Goal: Task Accomplishment & Management: Manage account settings

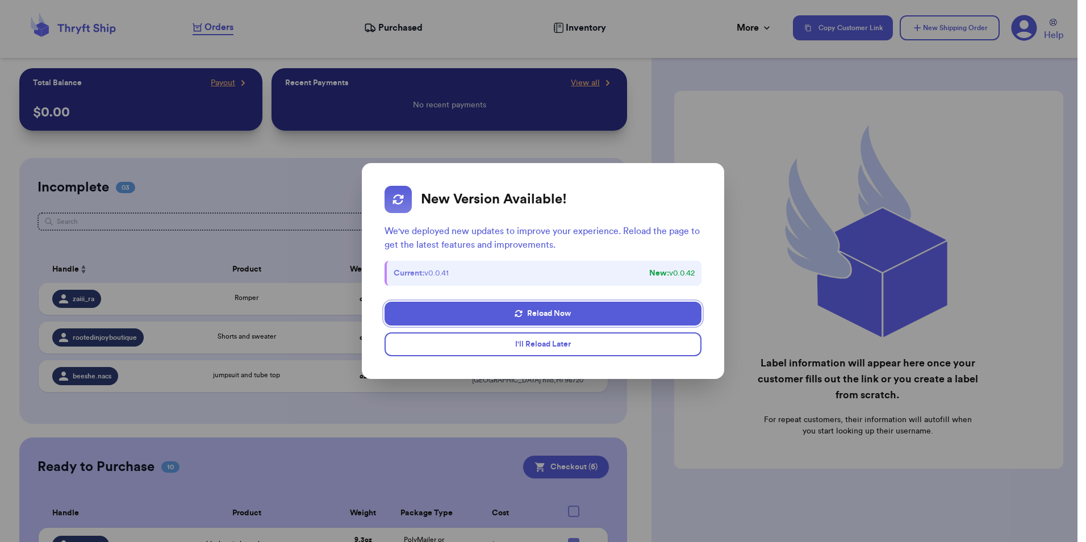
scroll to position [72, 0]
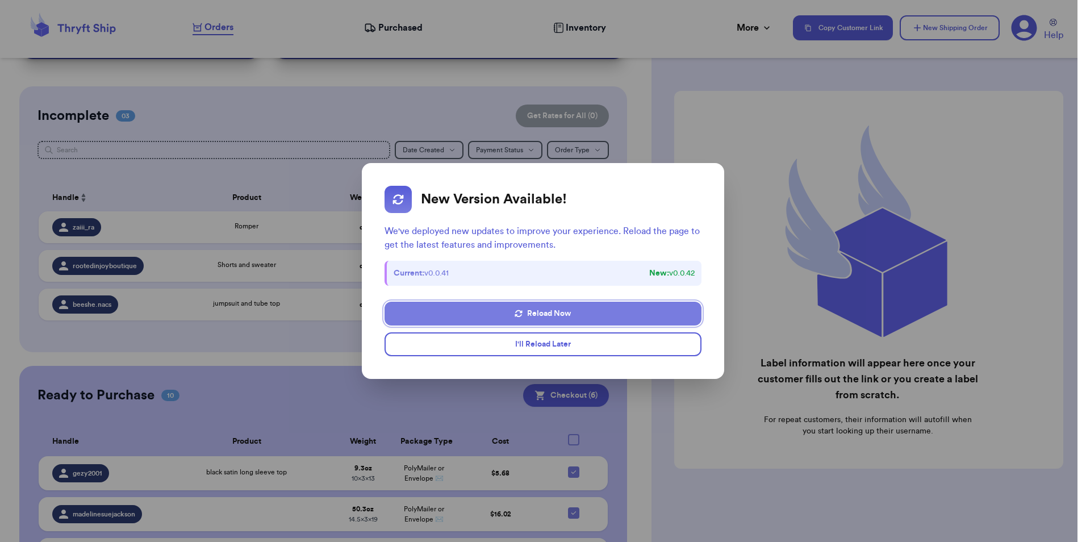
click at [634, 308] on button "Reload Now" at bounding box center [542, 313] width 316 height 24
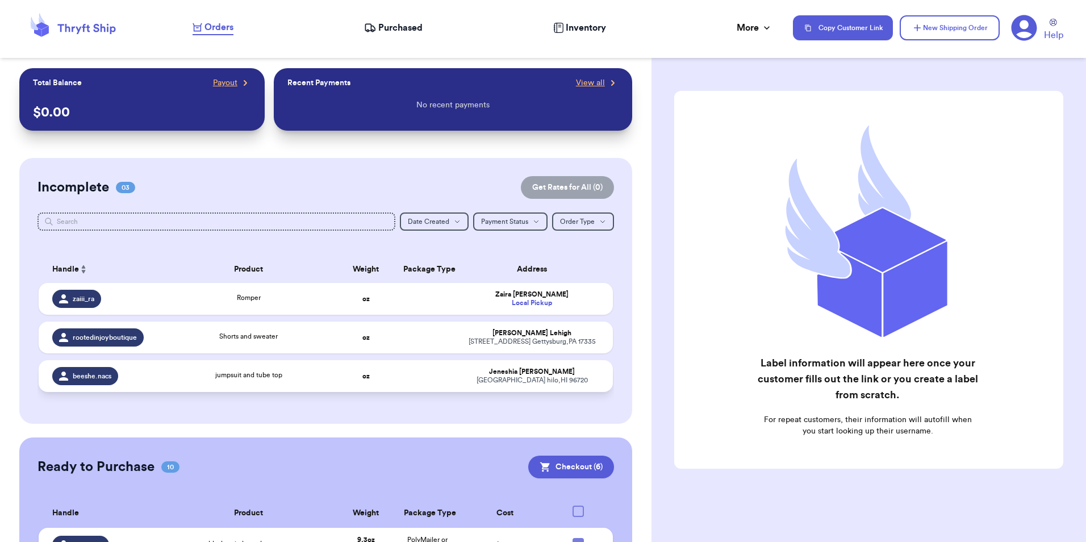
click at [385, 378] on td "oz" at bounding box center [366, 376] width 62 height 32
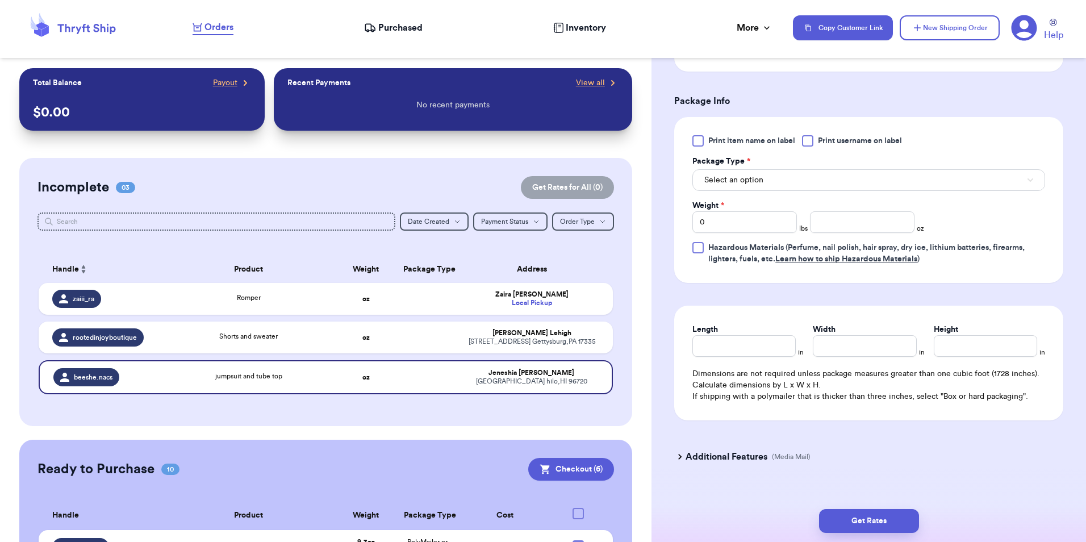
scroll to position [511, 0]
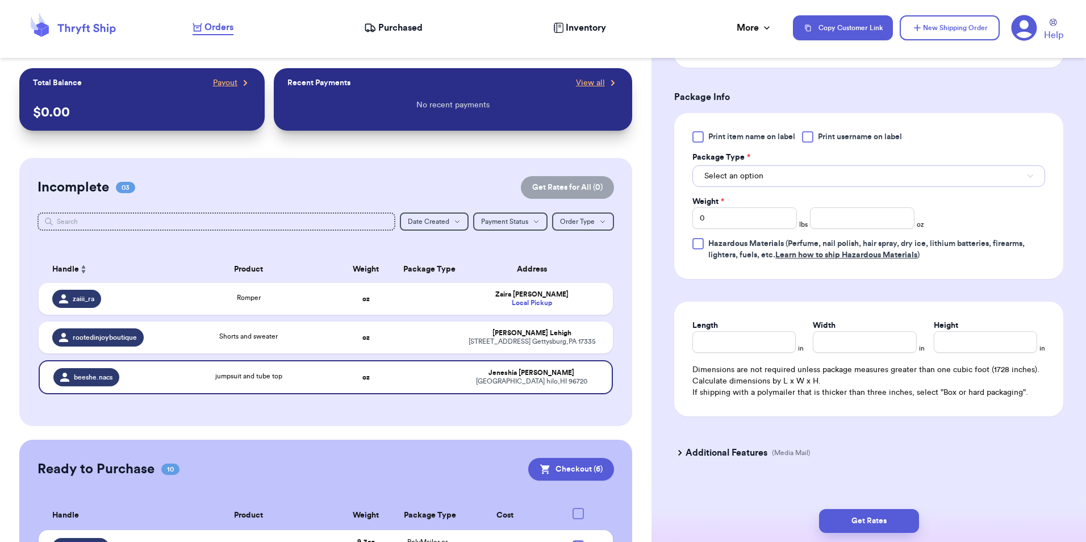
click at [709, 179] on span "Select an option" at bounding box center [733, 175] width 59 height 11
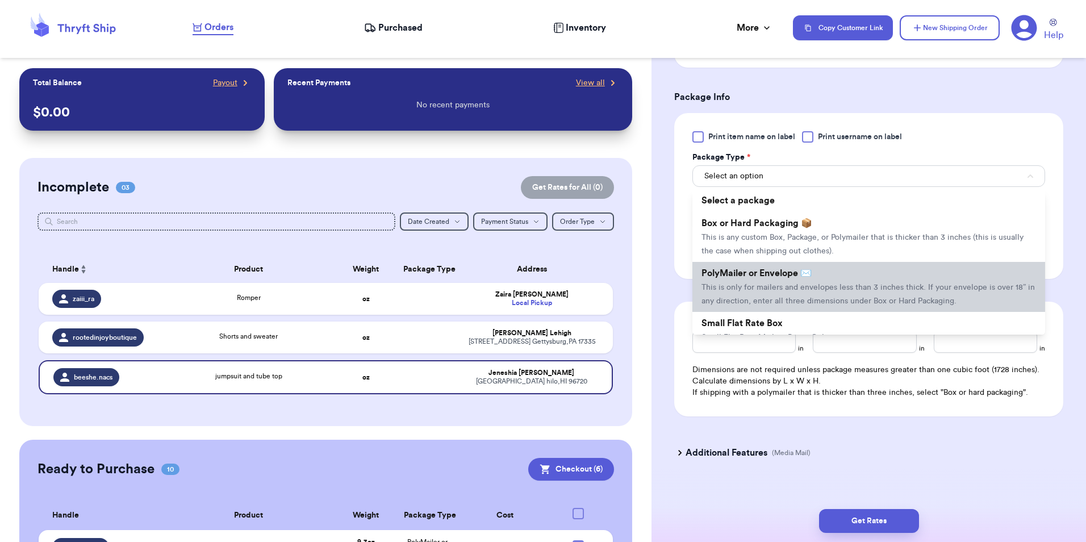
click at [713, 288] on span "This is only for mailers and envelopes less than 3 inches thick. If your envelo…" at bounding box center [867, 294] width 333 height 22
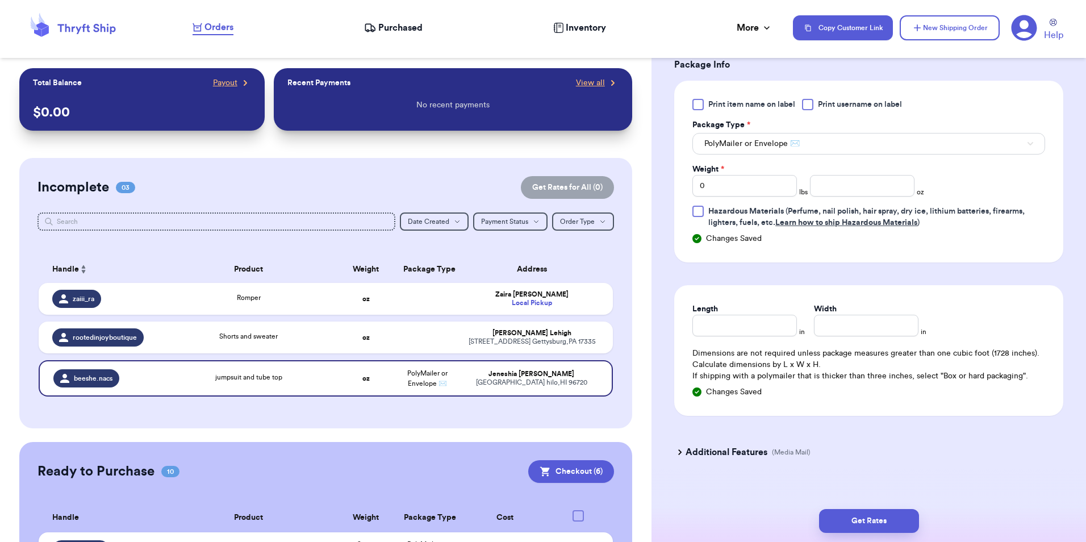
scroll to position [556, 0]
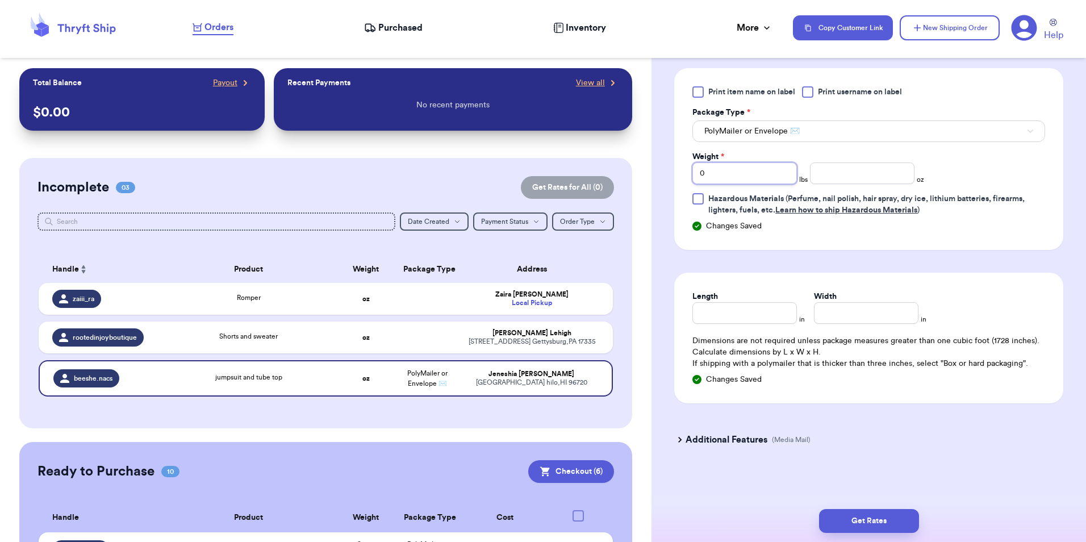
click at [748, 172] on input "0" at bounding box center [744, 173] width 104 height 22
click at [739, 166] on input "0" at bounding box center [744, 173] width 104 height 22
click at [737, 171] on input "0" at bounding box center [744, 173] width 104 height 22
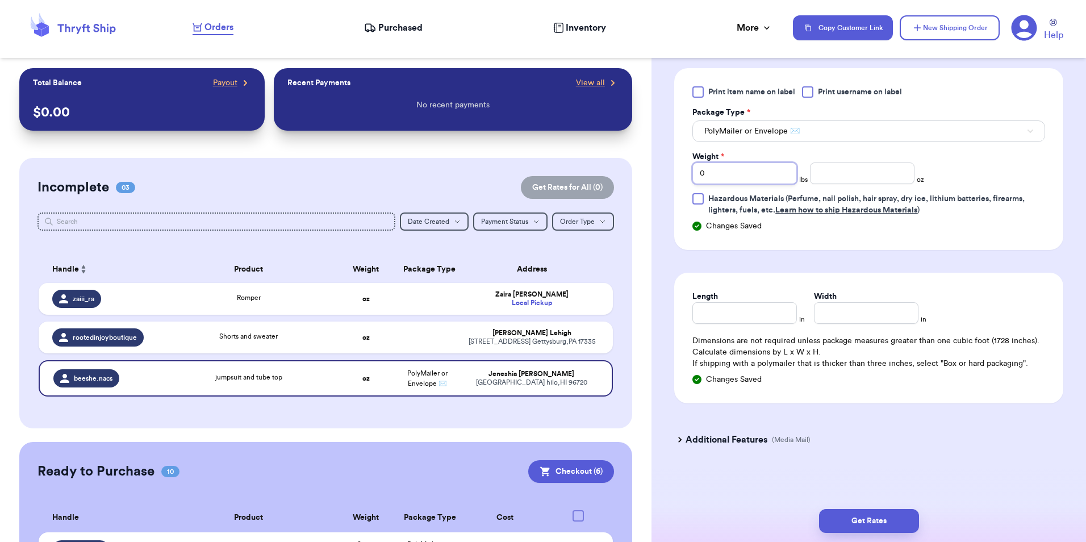
click at [737, 171] on input "0" at bounding box center [744, 173] width 104 height 22
type input "3"
click at [848, 170] on input "number" at bounding box center [862, 173] width 104 height 22
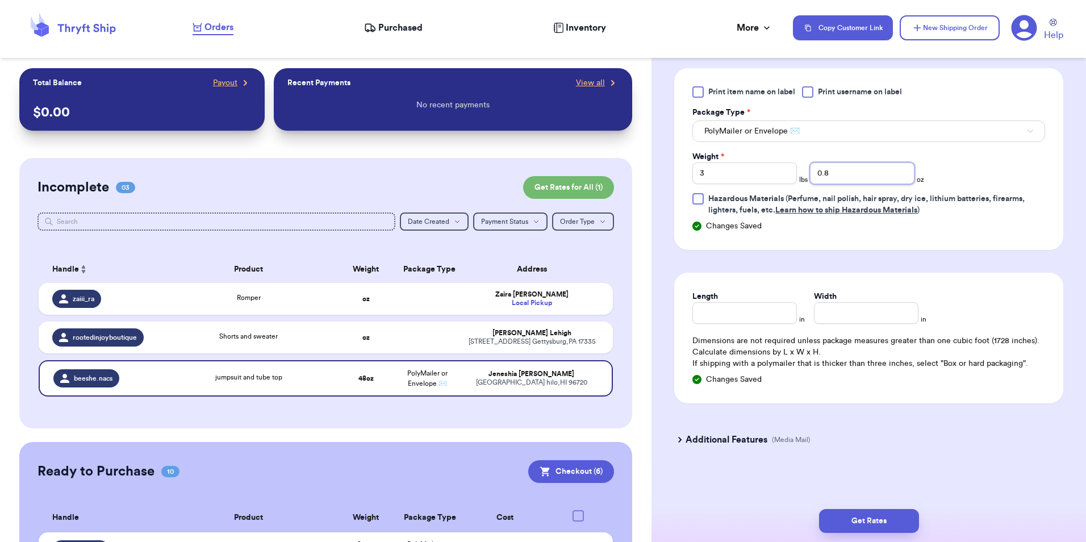
type input "0.8"
click at [766, 320] on input "Length" at bounding box center [744, 313] width 104 height 22
type input "19"
click at [863, 319] on input "Width *" at bounding box center [866, 313] width 104 height 22
type input "14.5"
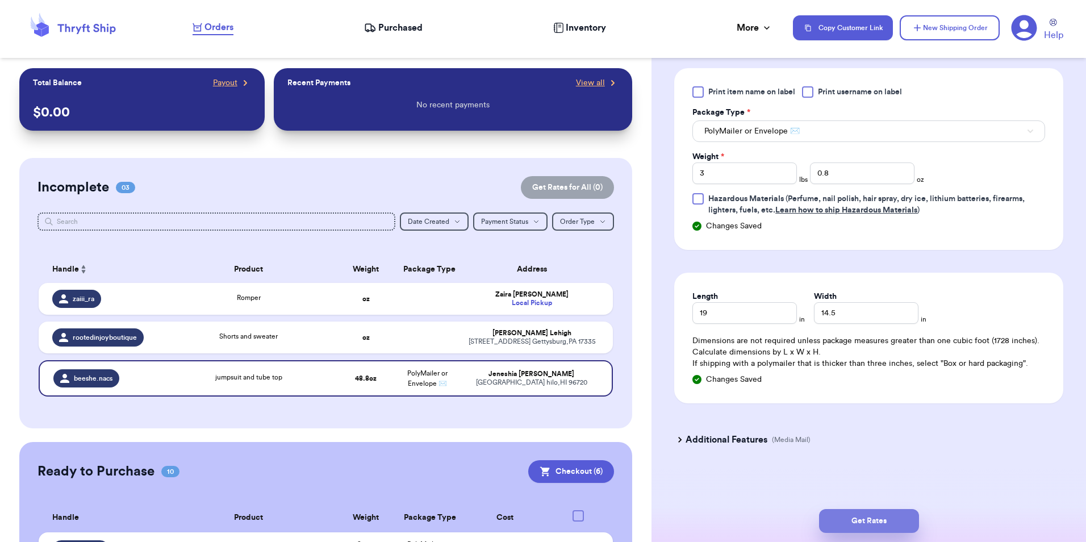
click at [887, 513] on button "Get Rates" at bounding box center [869, 521] width 100 height 24
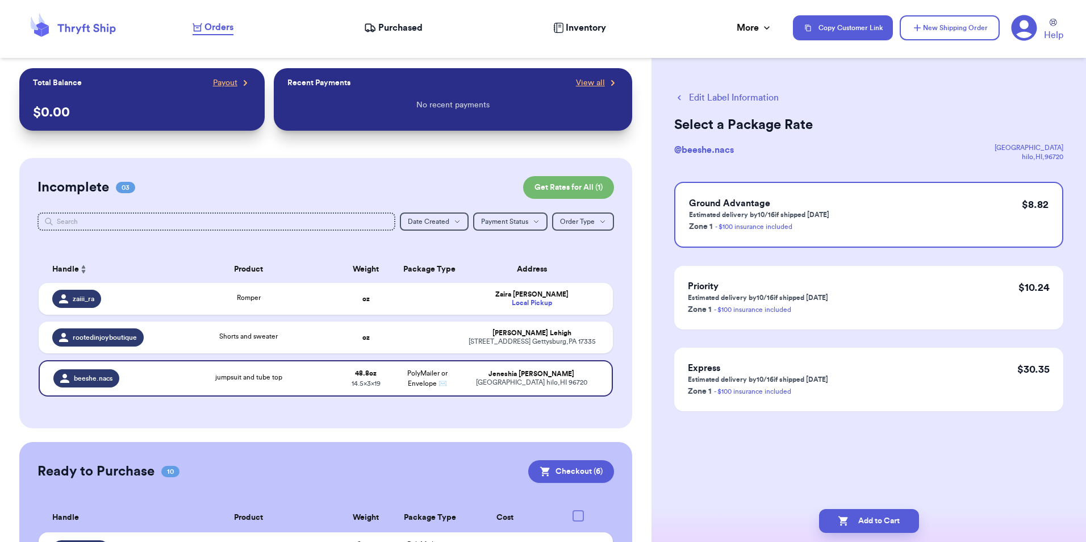
scroll to position [0, 0]
click at [886, 523] on button "Add to Cart" at bounding box center [869, 521] width 100 height 24
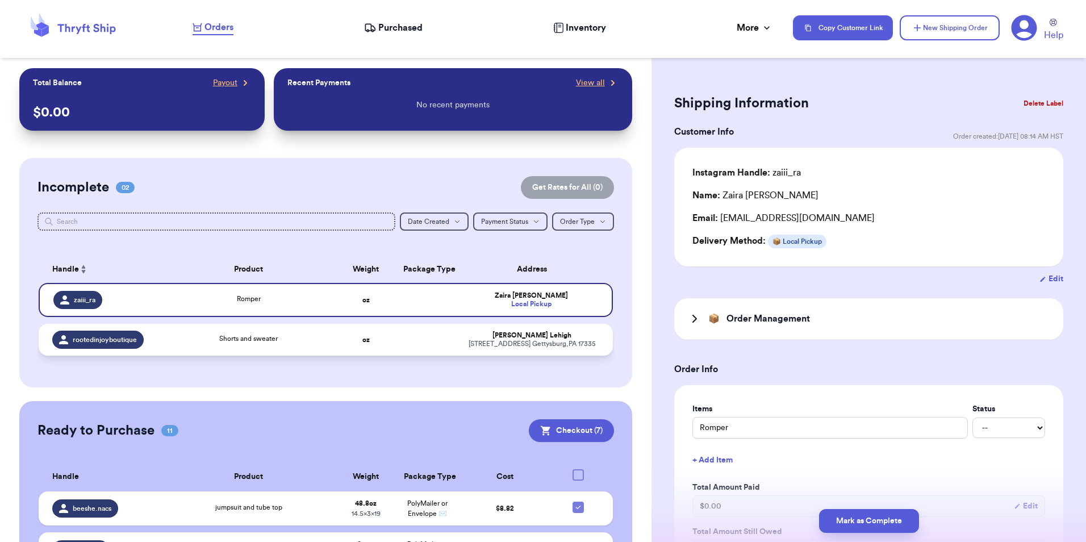
click at [303, 345] on div "Shorts and sweater" at bounding box center [248, 339] width 159 height 12
type input "Shorts and sweater"
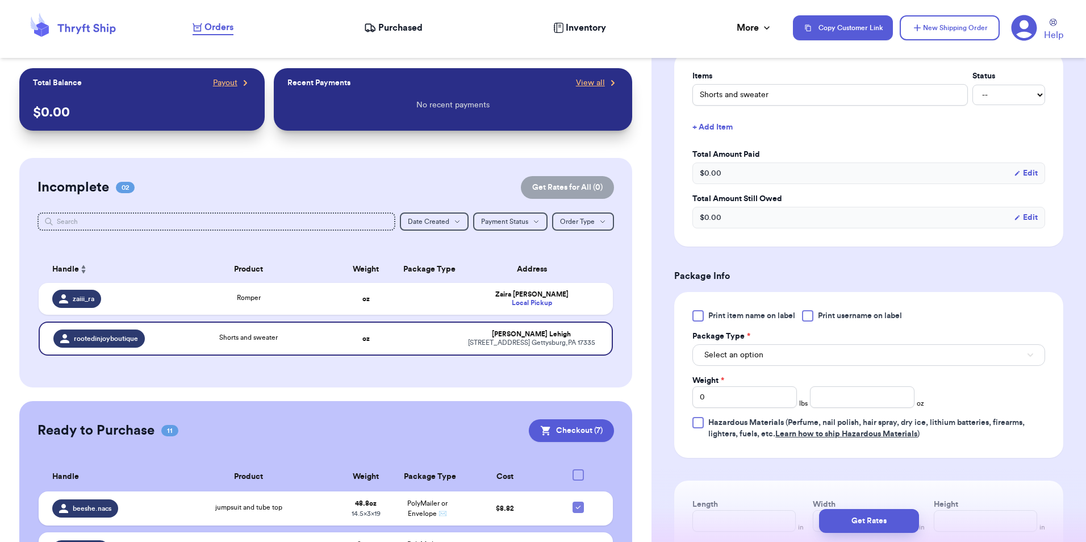
scroll to position [341, 0]
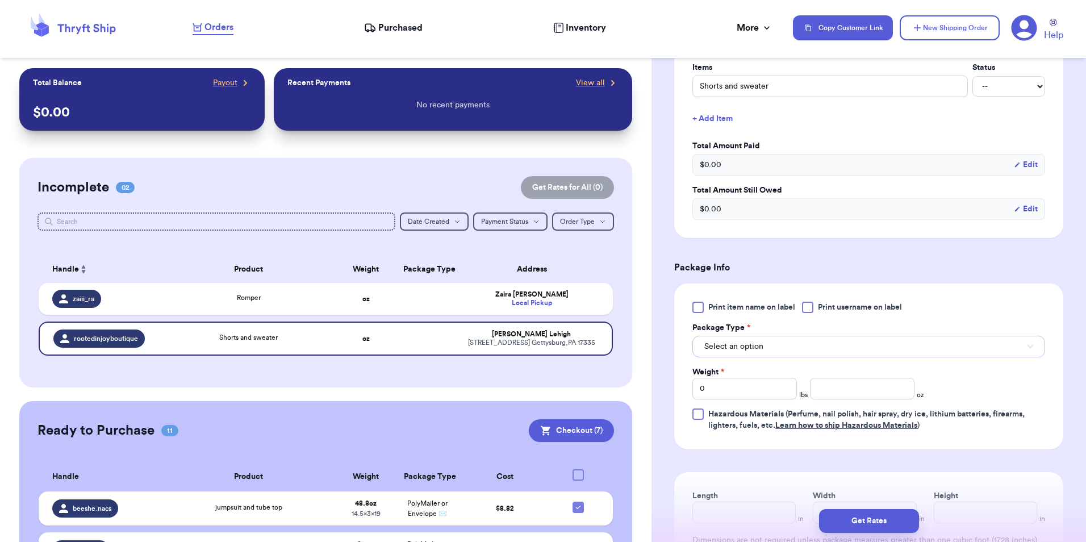
click at [755, 349] on span "Select an option" at bounding box center [733, 346] width 59 height 11
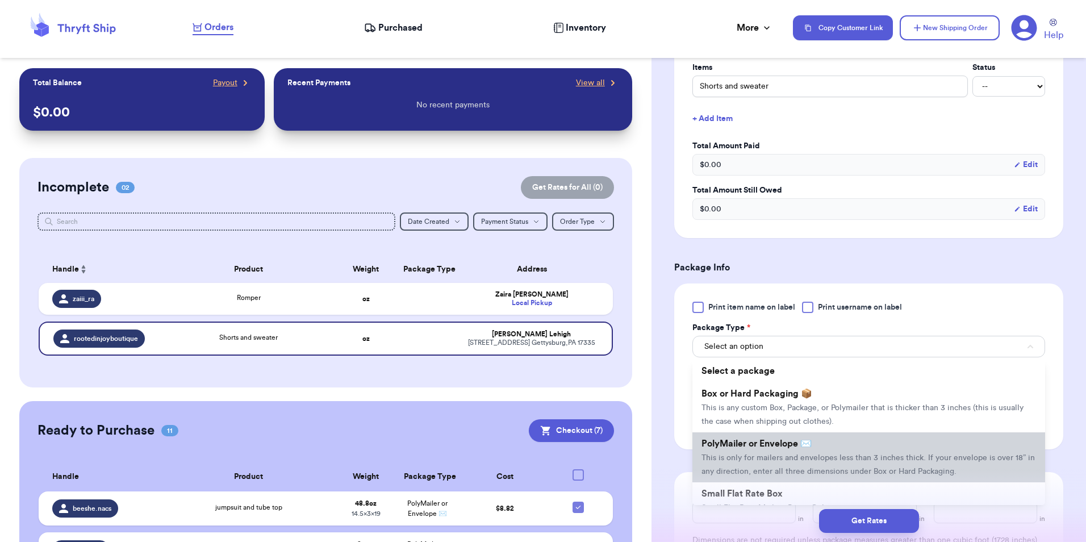
click at [770, 466] on li "PolyMailer or Envelope ✉️ This is only for mailers and envelopes less than 3 in…" at bounding box center [868, 457] width 353 height 50
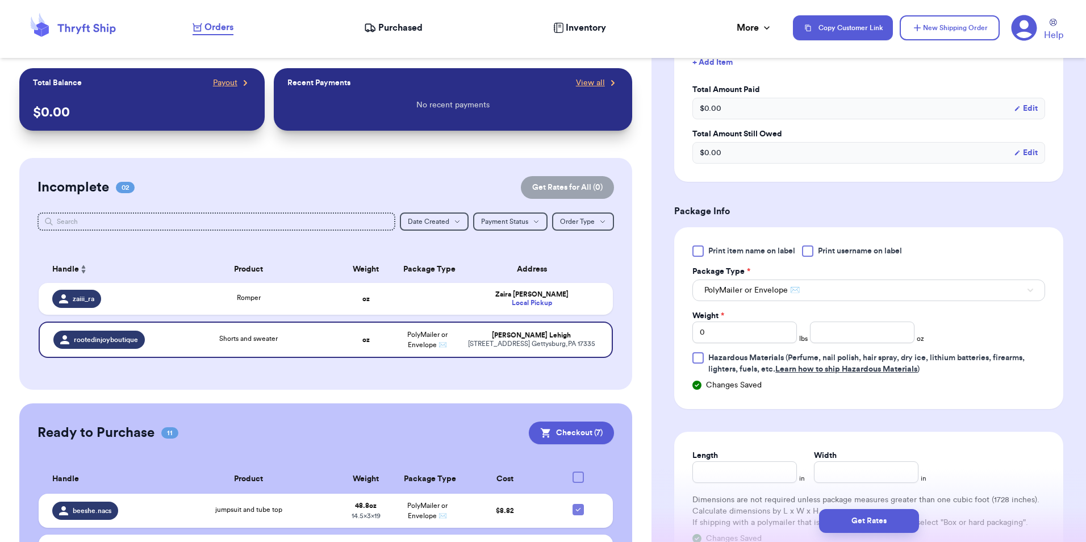
scroll to position [397, 0]
click at [747, 477] on input "Length" at bounding box center [744, 471] width 104 height 22
type input "1"
type input "13"
click at [872, 473] on input "Width *" at bounding box center [866, 471] width 104 height 22
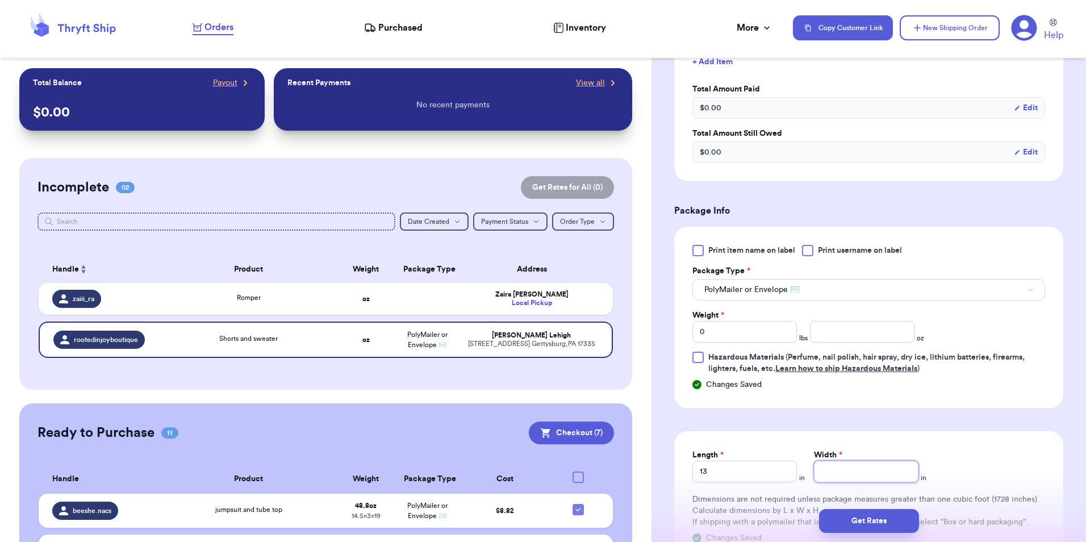
type input "1"
type input "10"
click at [850, 344] on div "Print item name on label Print username on label Package Type * PolyMailer or E…" at bounding box center [868, 309] width 353 height 129
click at [850, 334] on input "number" at bounding box center [862, 332] width 104 height 22
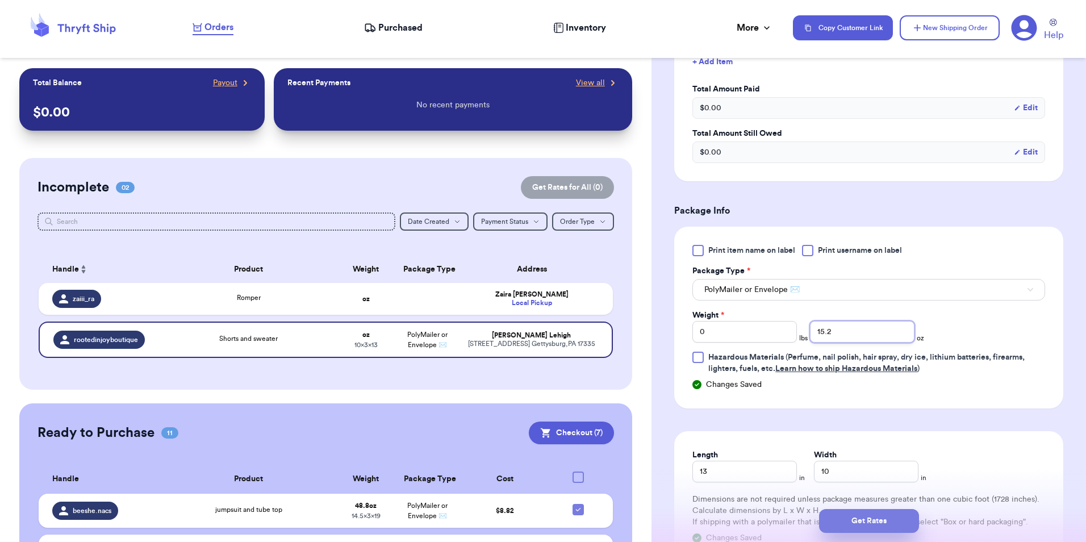
type input "15.2"
click at [885, 520] on button "Get Rates" at bounding box center [869, 521] width 100 height 24
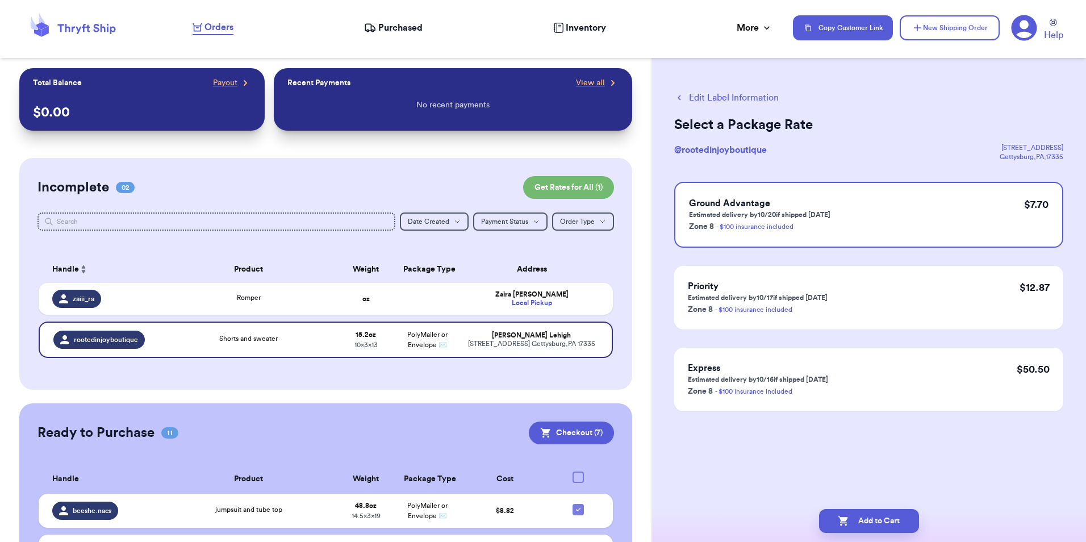
scroll to position [0, 0]
click at [885, 520] on button "Add to Cart" at bounding box center [869, 521] width 100 height 24
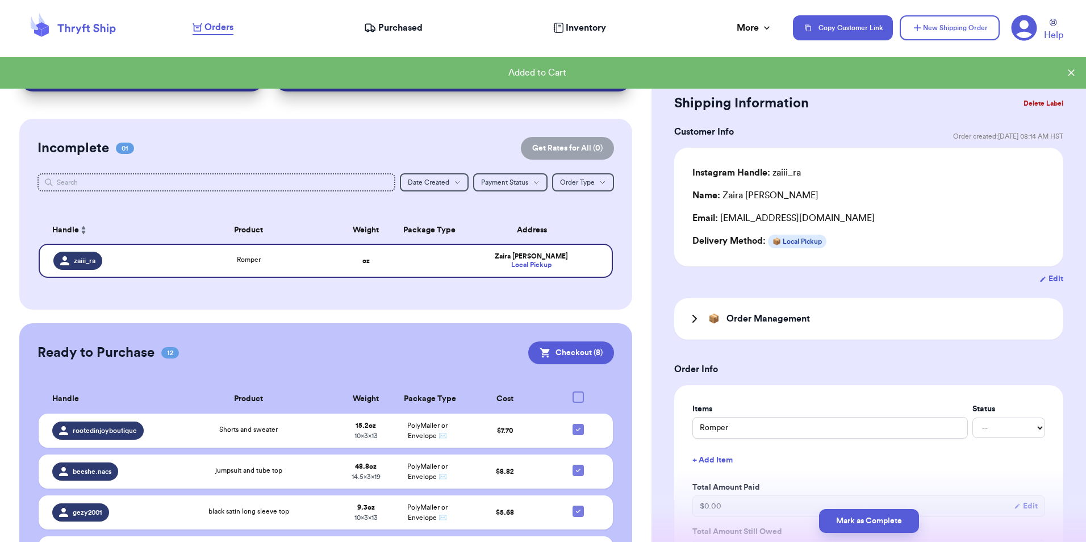
scroll to position [170, 0]
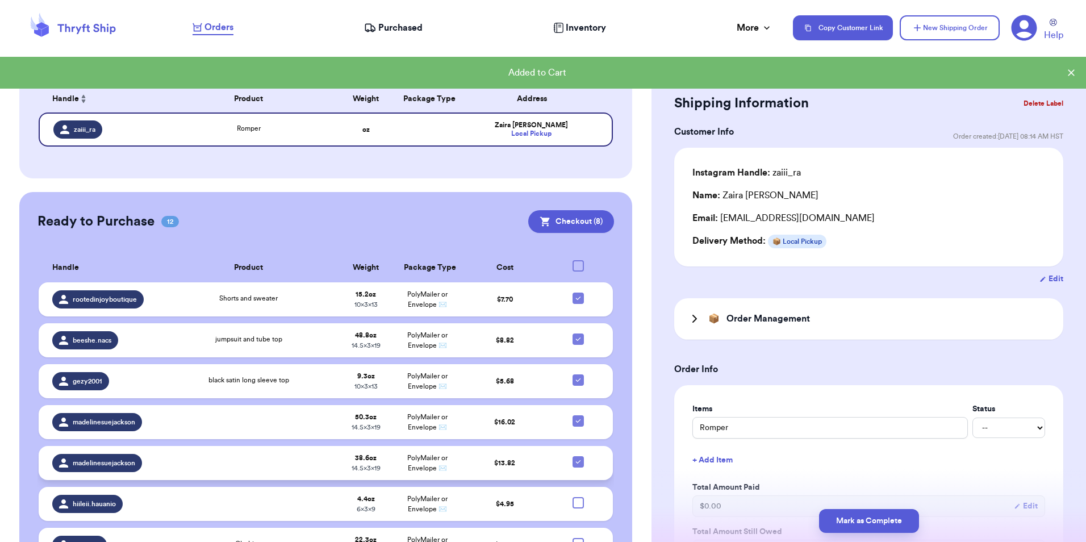
click at [573, 459] on icon at bounding box center [577, 461] width 9 height 9
click at [577, 456] on input "checkbox" at bounding box center [577, 455] width 1 height 1
checkbox input "false"
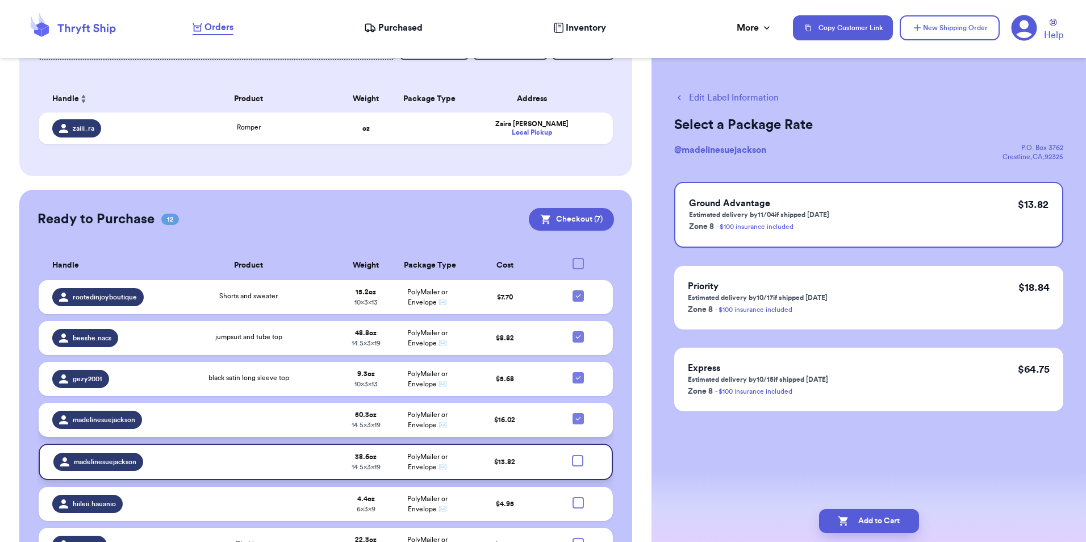
click at [573, 417] on icon at bounding box center [577, 418] width 9 height 9
click at [577, 413] on input "checkbox" at bounding box center [577, 412] width 1 height 1
checkbox input "false"
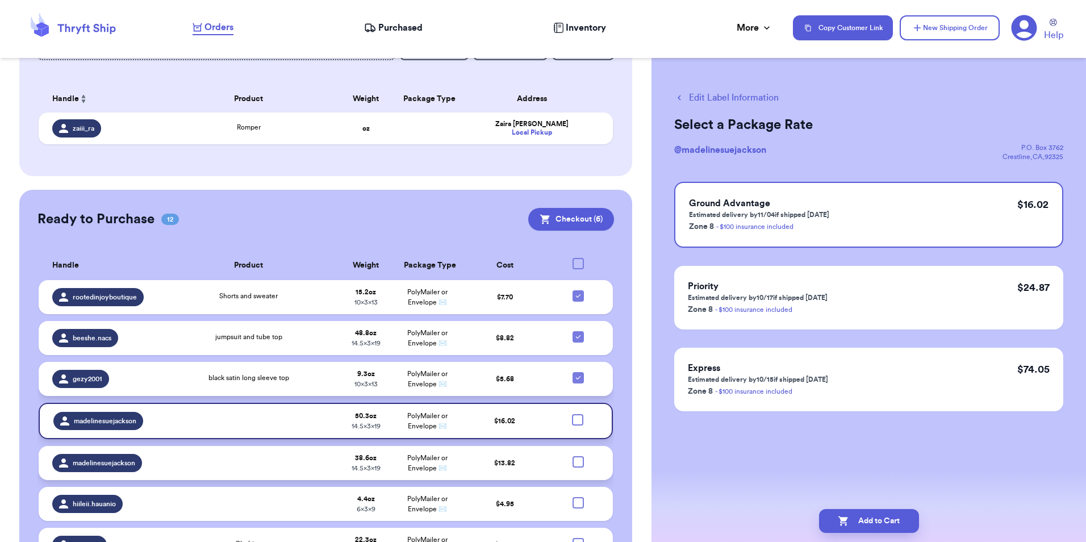
click at [573, 376] on icon at bounding box center [577, 377] width 9 height 9
click at [577, 372] on input "checkbox" at bounding box center [577, 371] width 1 height 1
checkbox input "false"
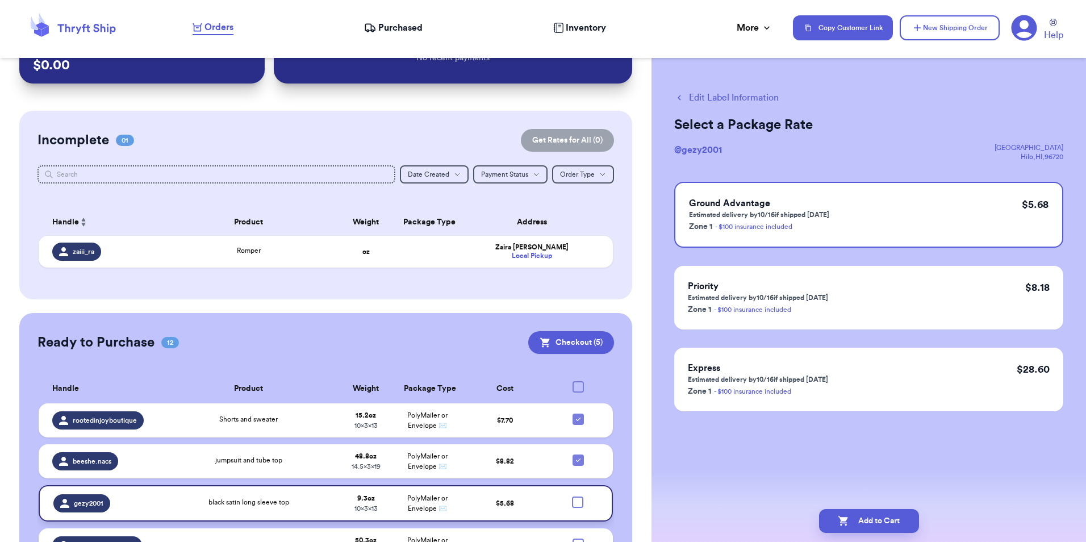
scroll to position [0, 0]
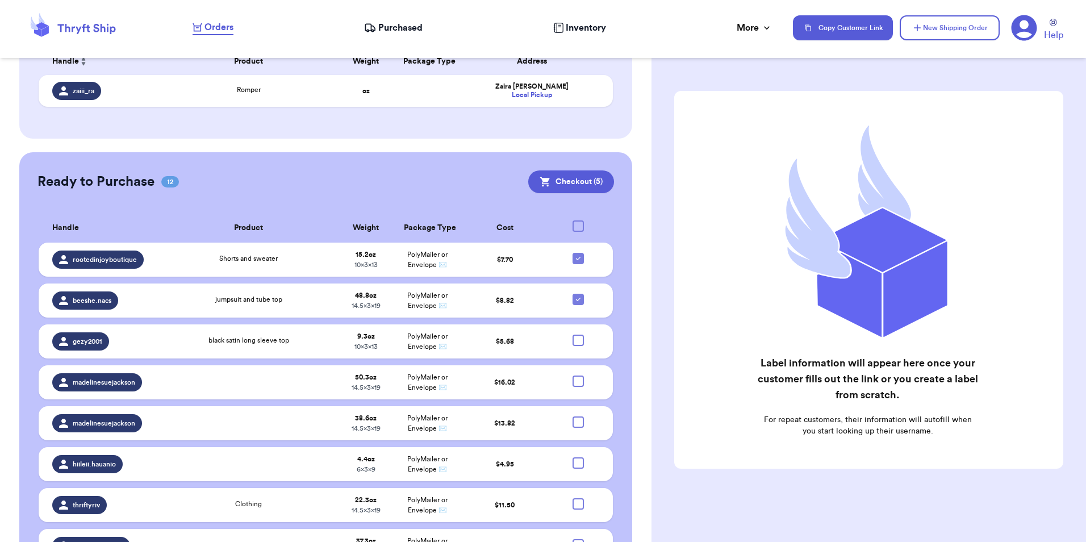
scroll to position [397, 0]
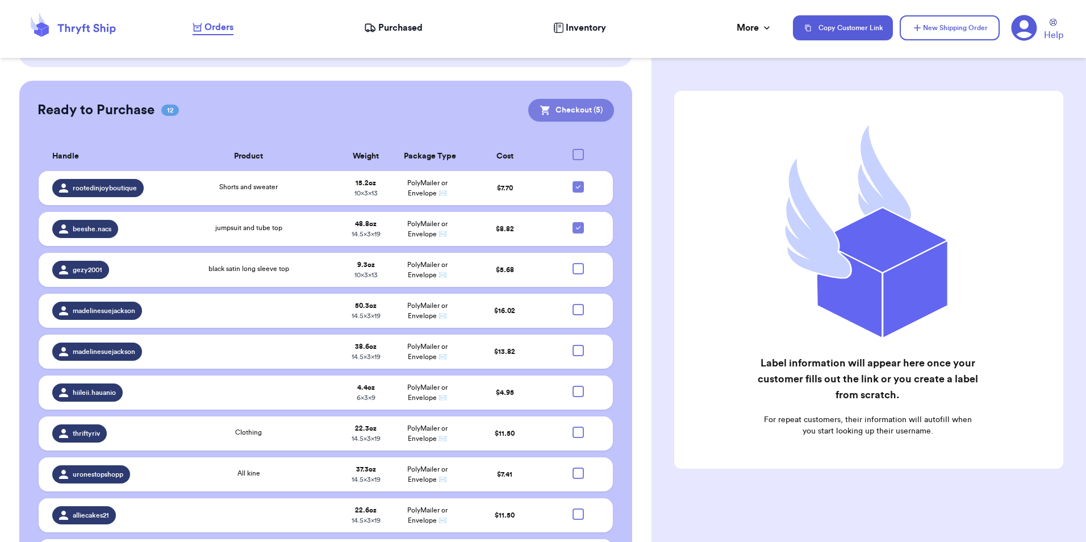
click at [544, 109] on button "Checkout ( 5 )" at bounding box center [571, 110] width 86 height 23
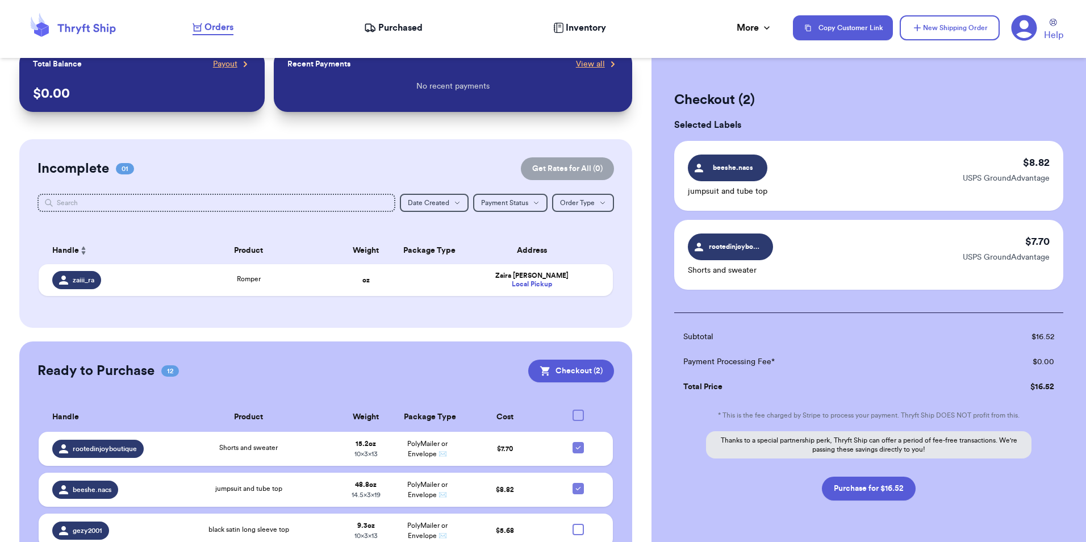
scroll to position [0, 0]
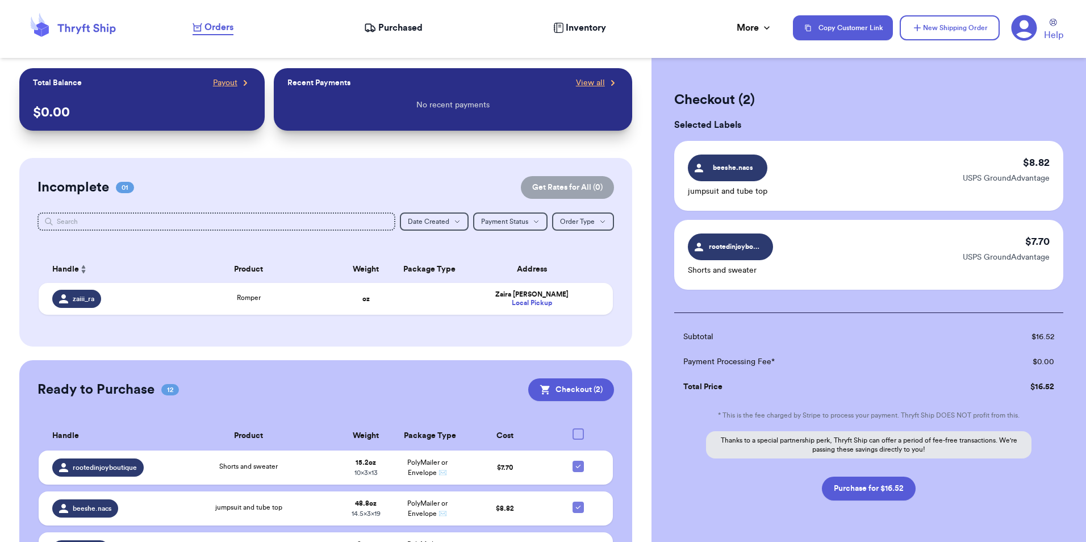
click at [380, 24] on span "Purchased" at bounding box center [400, 28] width 44 height 14
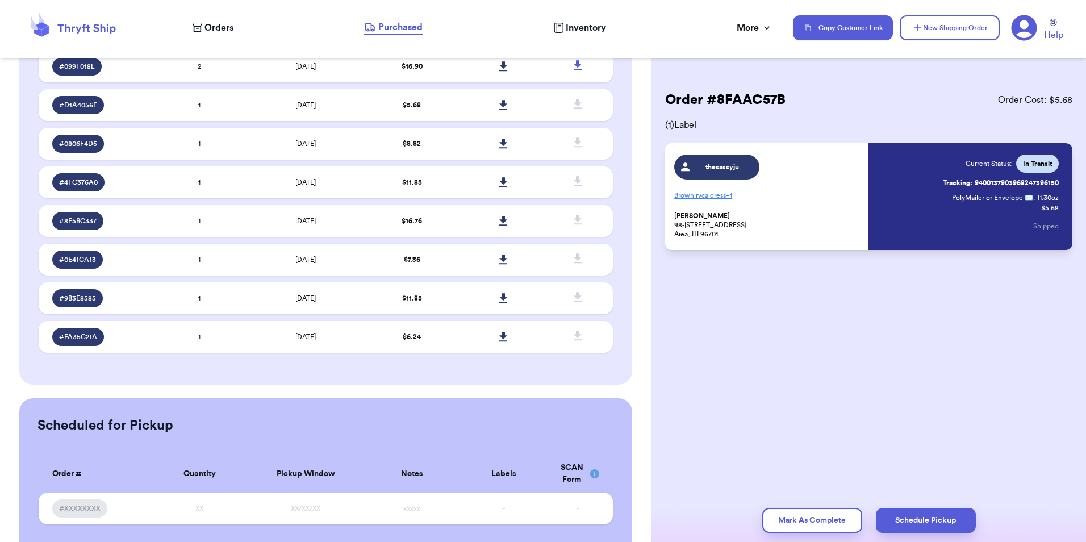
scroll to position [206, 0]
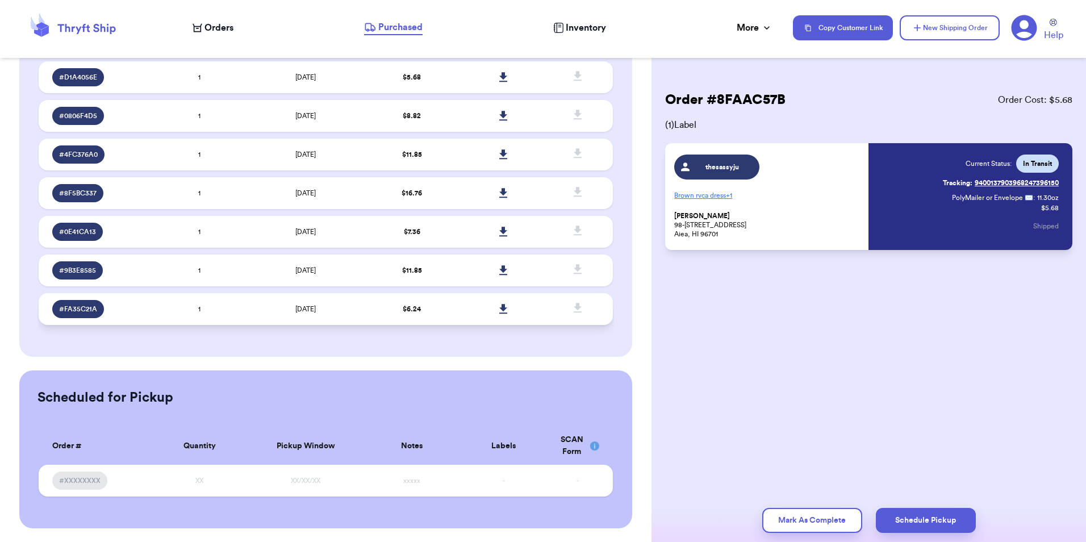
click at [438, 305] on td "$ 6.24" at bounding box center [412, 309] width 92 height 32
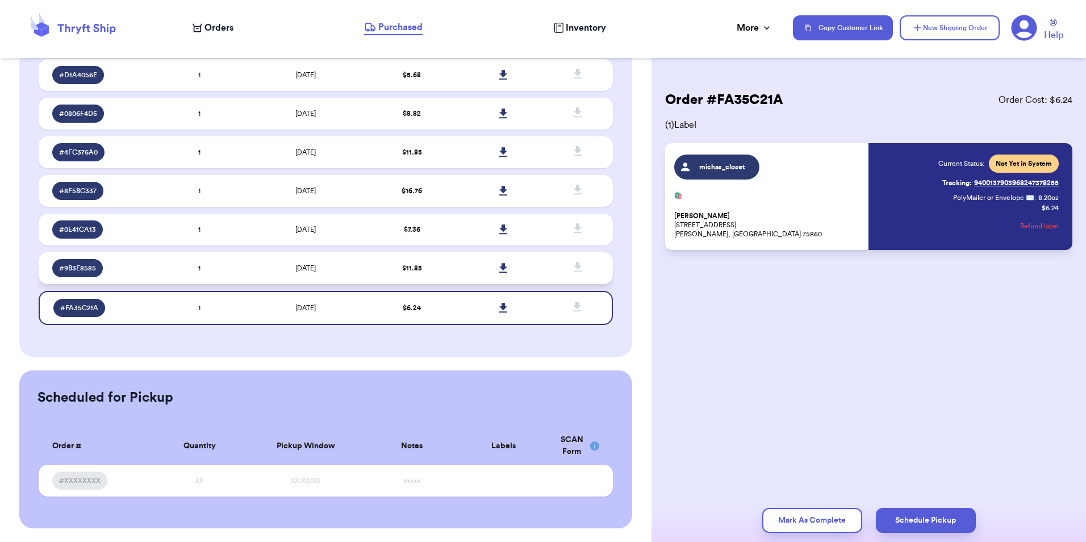
click at [435, 269] on td "$ 11.85" at bounding box center [412, 268] width 92 height 32
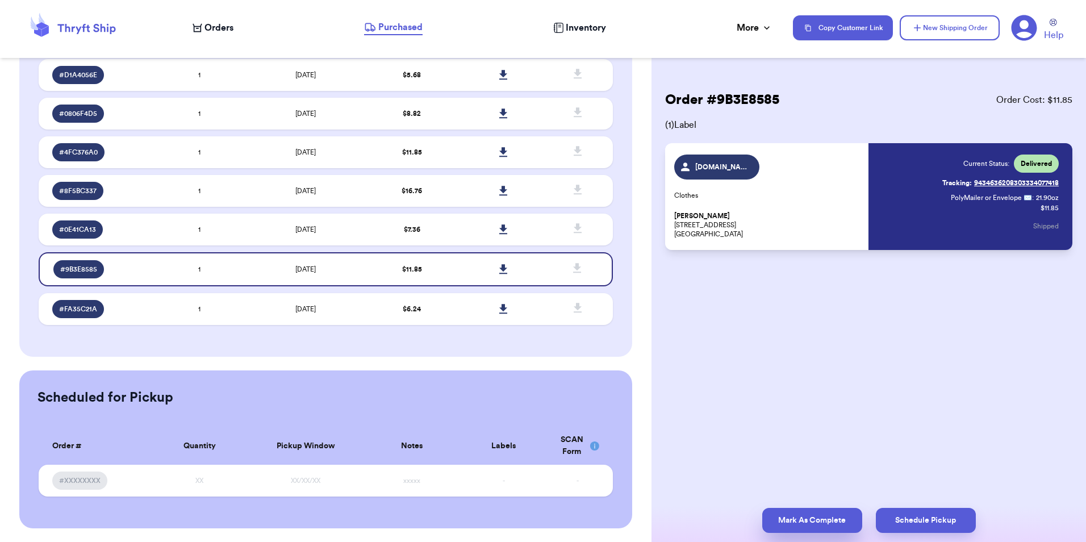
click at [779, 518] on button "Mark As Complete" at bounding box center [812, 520] width 100 height 25
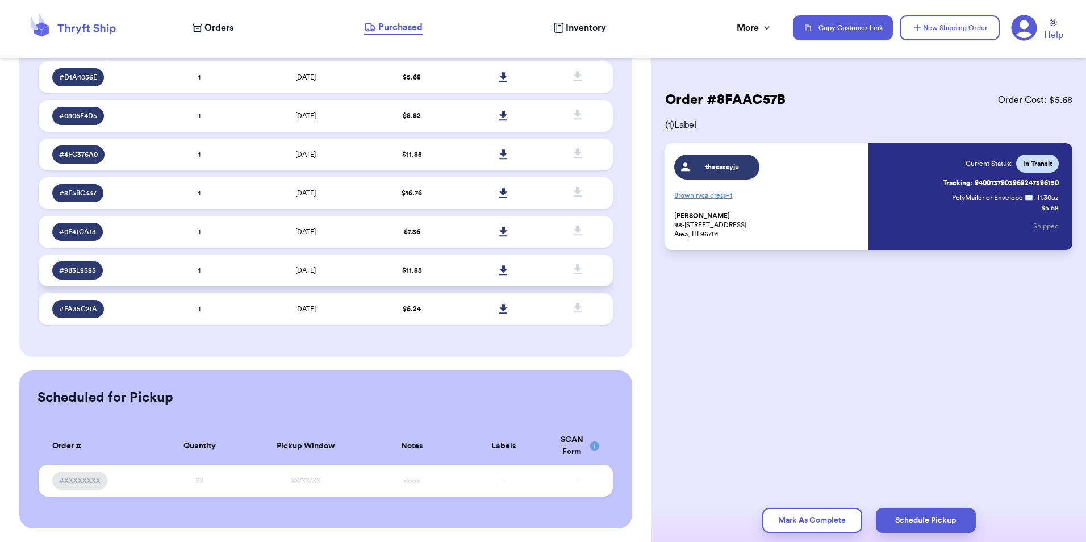
click at [437, 271] on td "$ 11.85" at bounding box center [412, 270] width 92 height 32
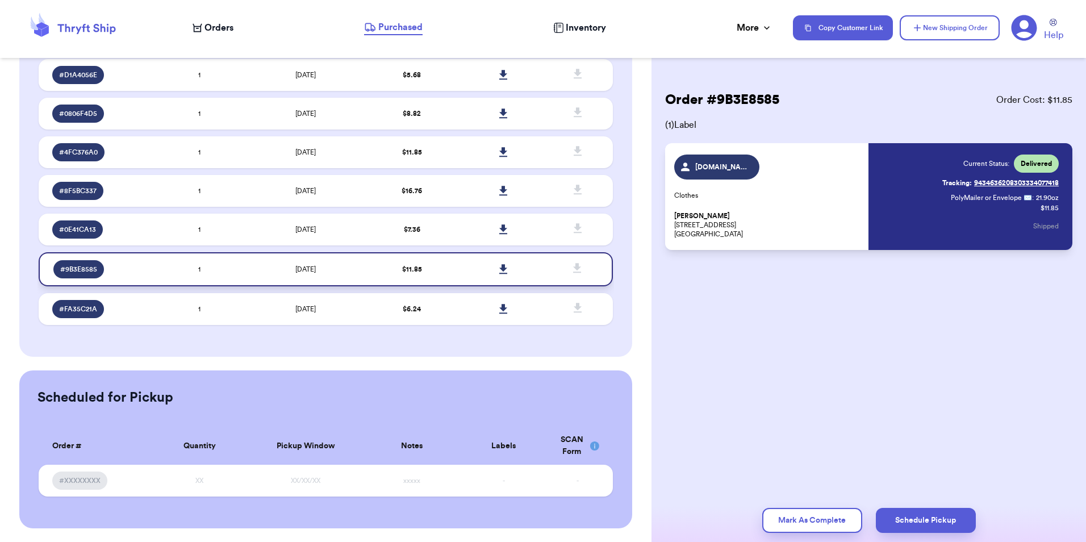
scroll to position [165, 0]
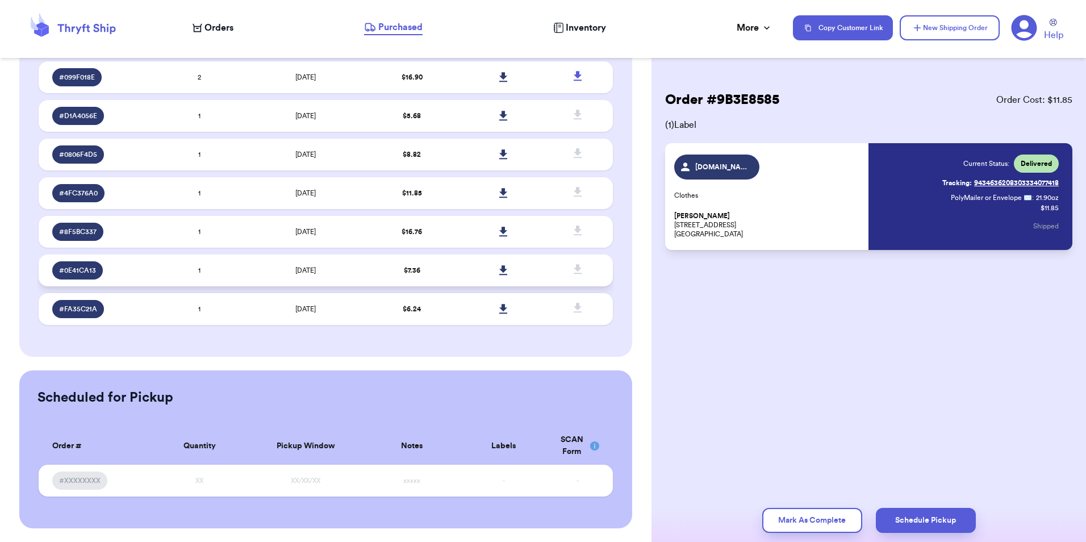
click at [389, 264] on td "$ 7.36" at bounding box center [412, 270] width 92 height 32
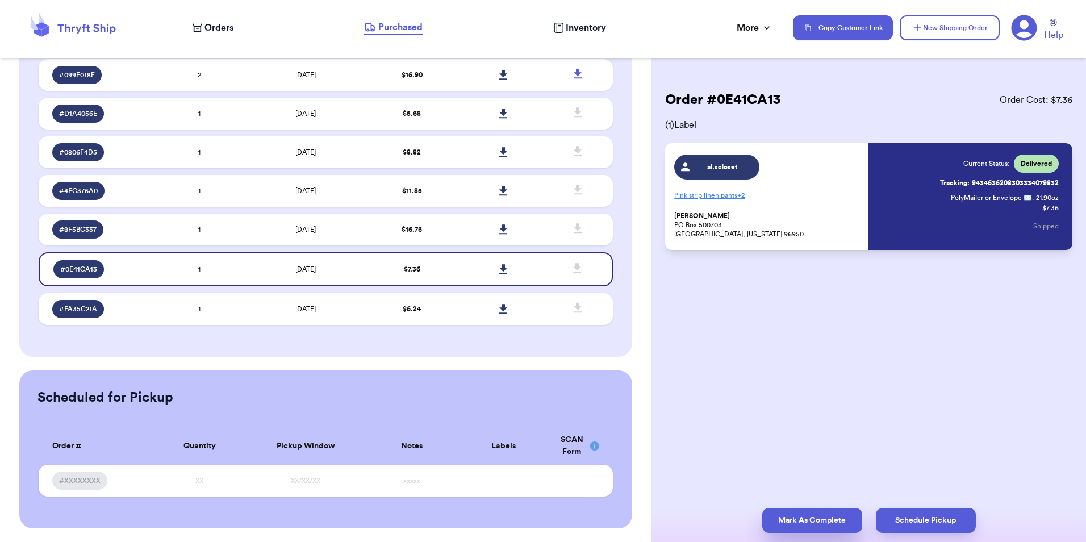
click at [798, 513] on button "Mark As Complete" at bounding box center [812, 520] width 100 height 25
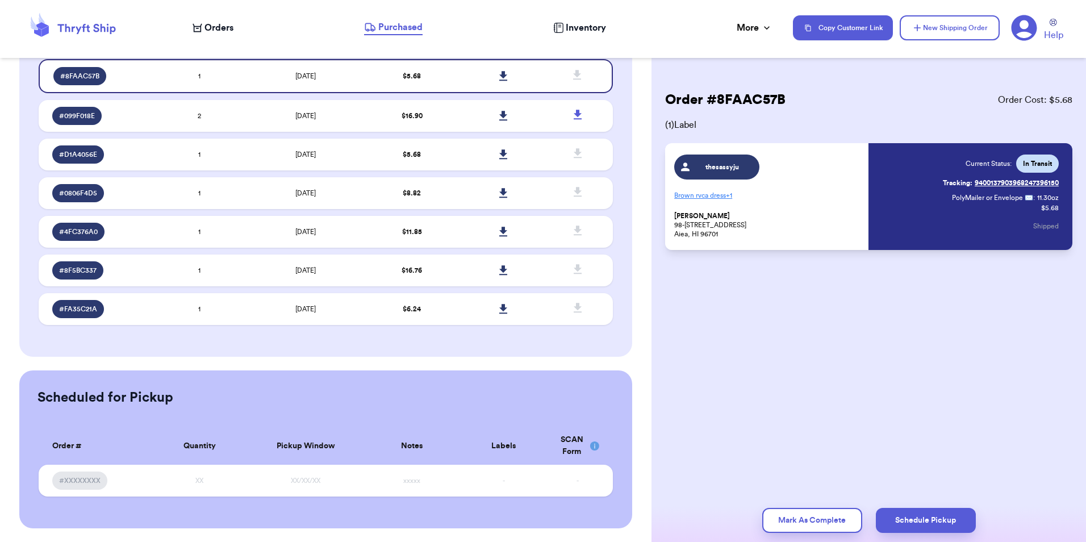
scroll to position [128, 0]
click at [394, 271] on td "$ 16.76" at bounding box center [412, 270] width 92 height 32
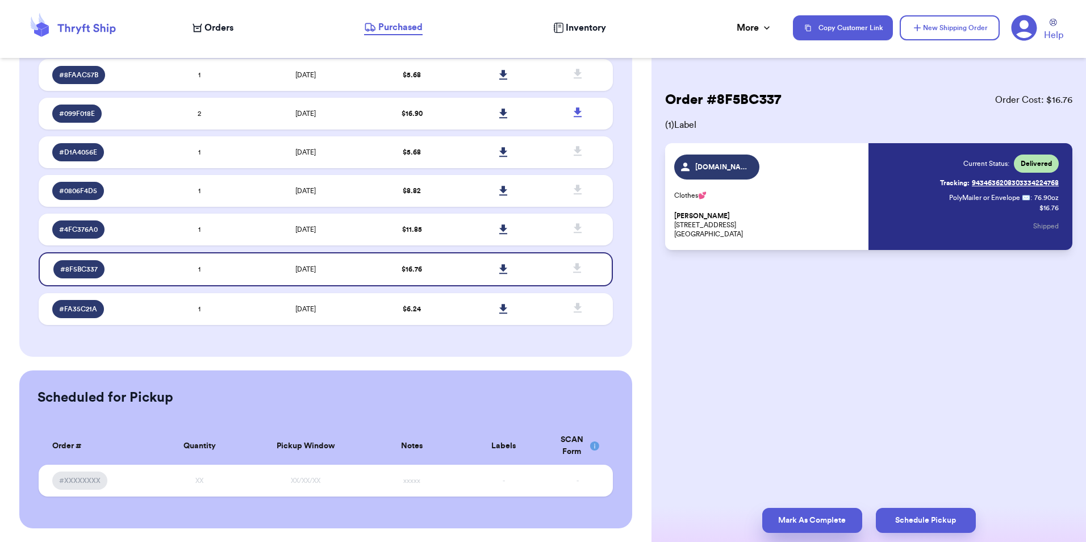
click at [831, 525] on button "Mark As Complete" at bounding box center [812, 520] width 100 height 25
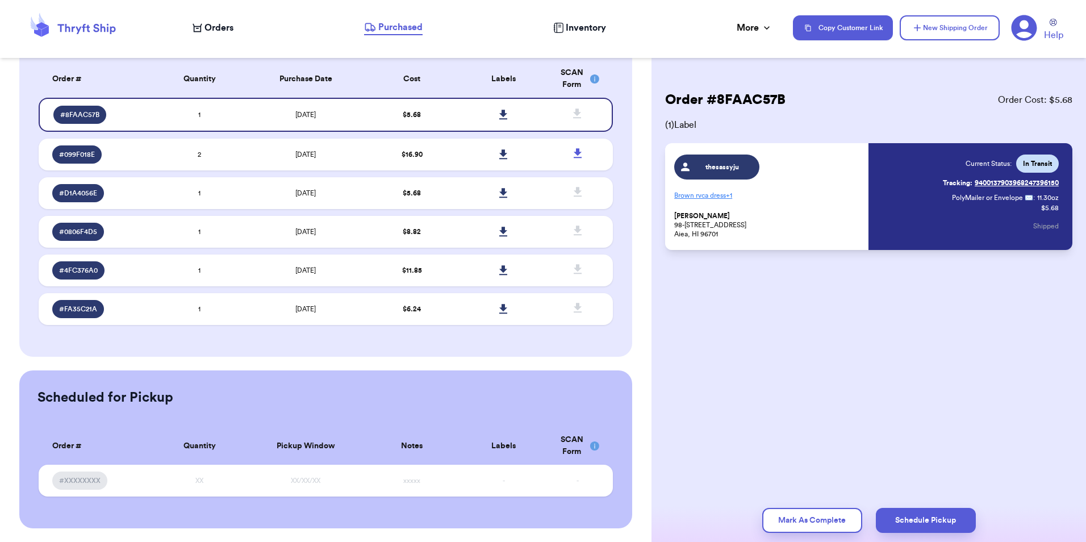
scroll to position [90, 0]
click at [422, 273] on td "$ 11.85" at bounding box center [412, 270] width 92 height 32
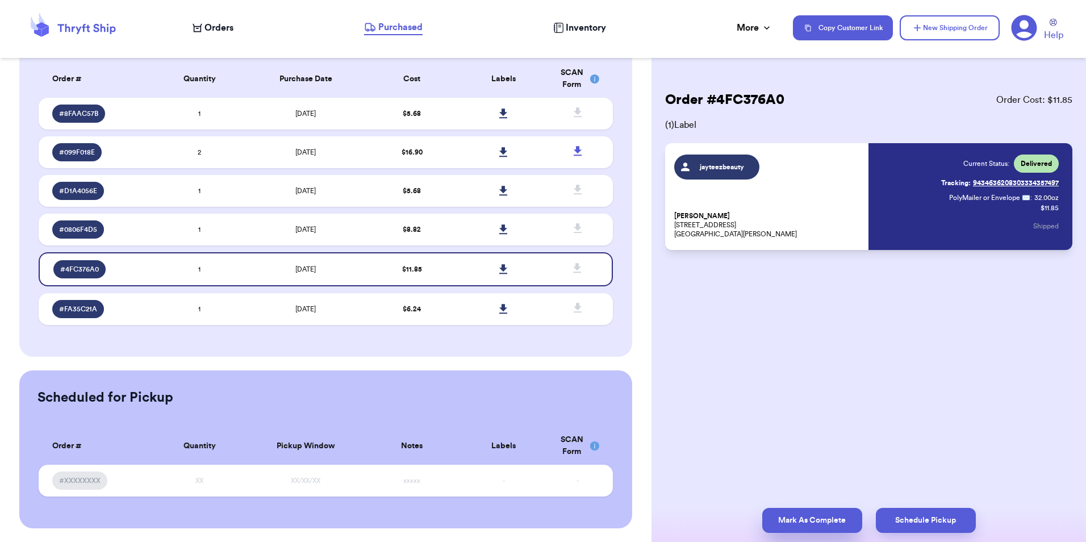
click at [779, 512] on button "Mark As Complete" at bounding box center [812, 520] width 100 height 25
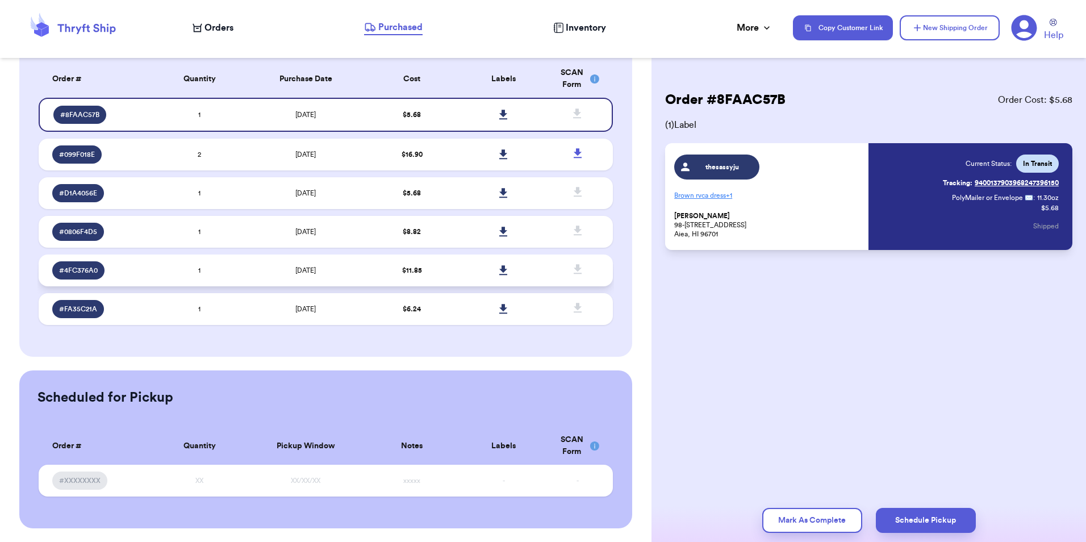
scroll to position [51, 0]
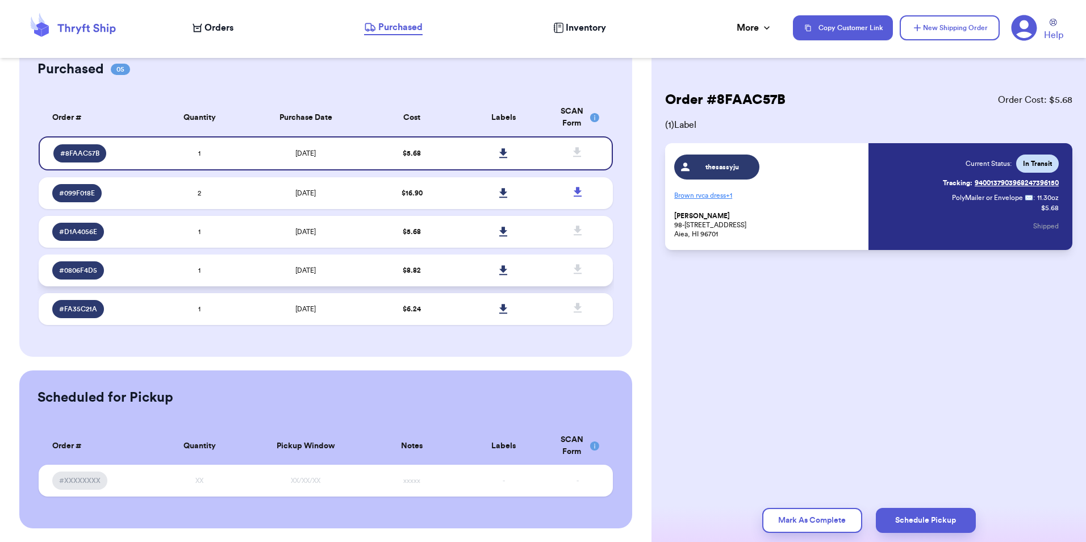
click at [439, 270] on td "$ 8.82" at bounding box center [412, 270] width 92 height 32
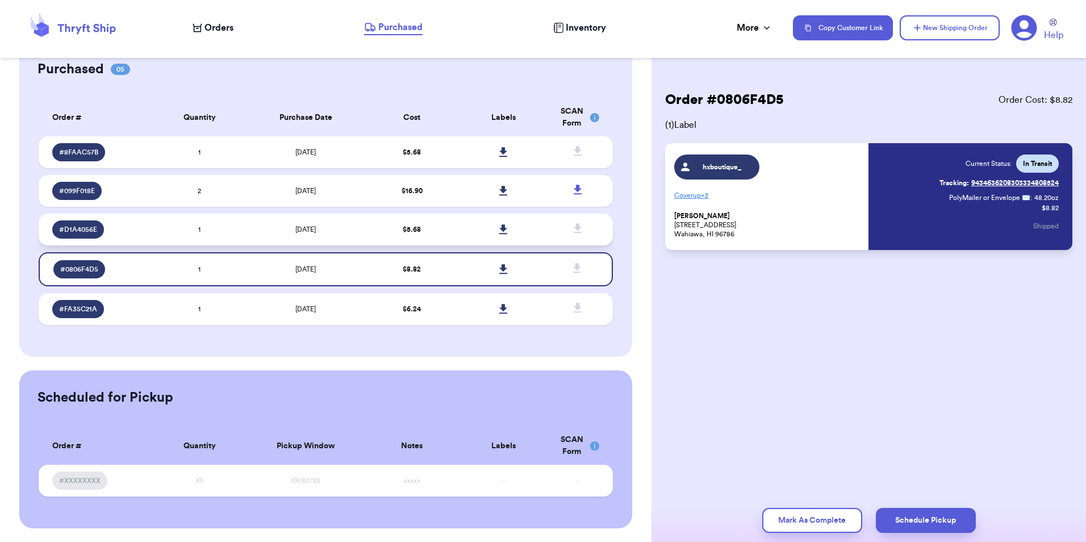
click at [433, 232] on td "$ 5.68" at bounding box center [412, 229] width 92 height 32
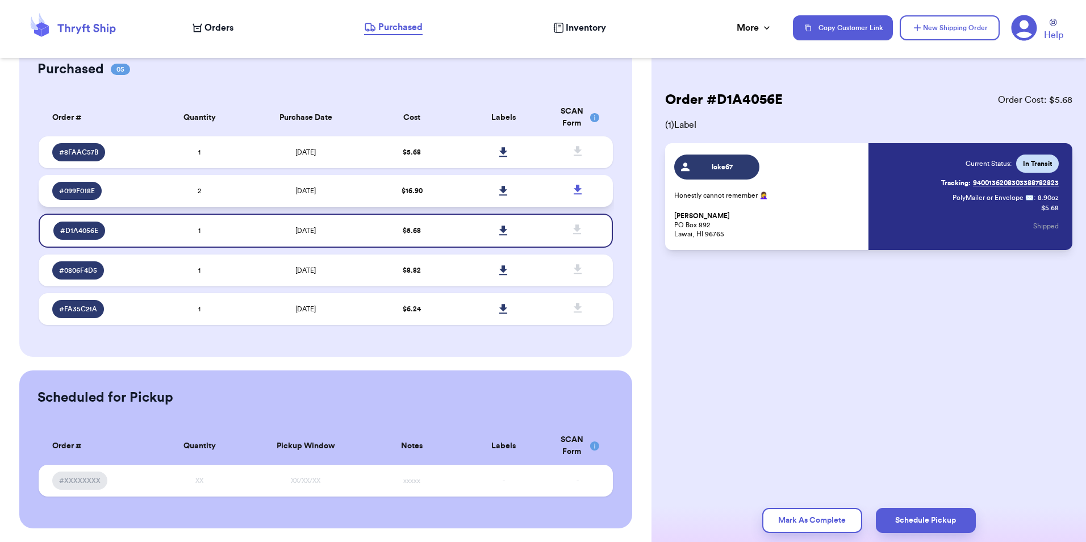
click at [433, 188] on td "$ 16.90" at bounding box center [412, 191] width 92 height 32
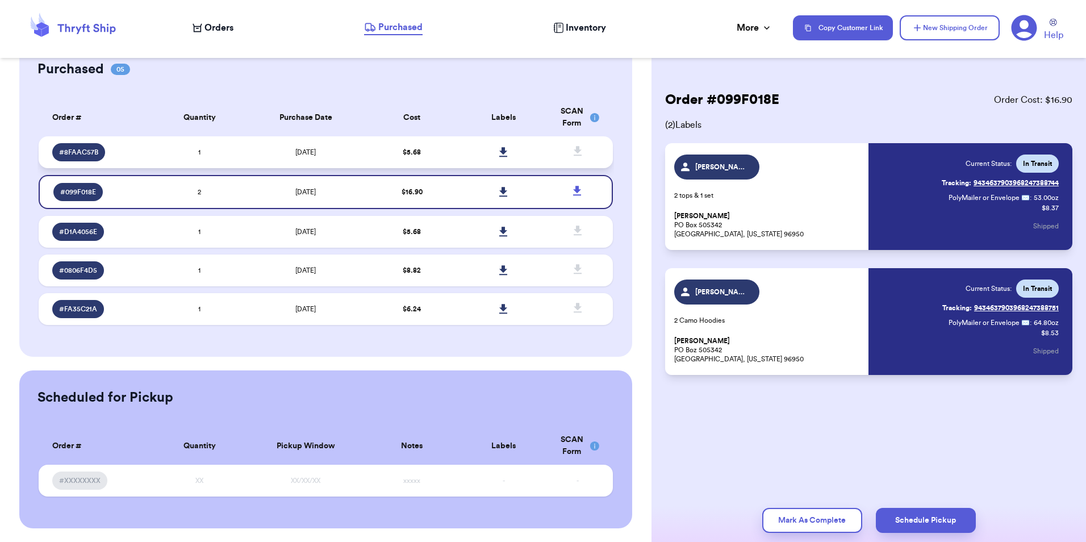
click at [428, 154] on td "$ 5.68" at bounding box center [412, 152] width 92 height 32
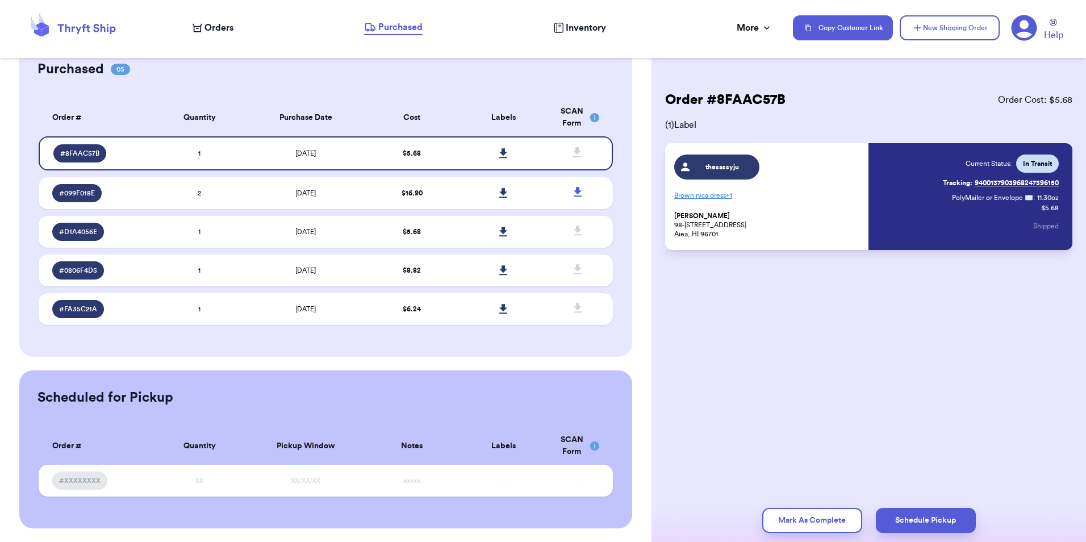
click at [212, 22] on span "Orders" at bounding box center [218, 28] width 29 height 14
